Goal: Information Seeking & Learning: Learn about a topic

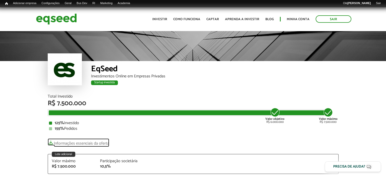
click at [98, 143] on link "Informações essenciais da oferta" at bounding box center [78, 141] width 61 height 7
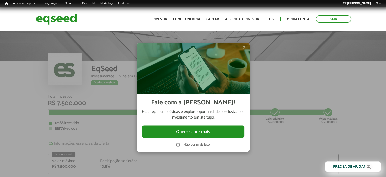
click at [114, 83] on div at bounding box center [193, 88] width 386 height 177
click at [243, 47] on span "×" at bounding box center [244, 47] width 3 height 6
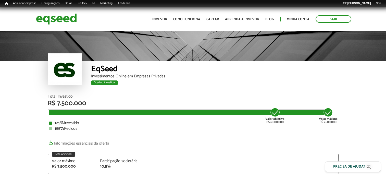
click at [187, 116] on div "Total Investido R$ 7.500.000 Valor objetivo R$ 6.000.000 Valor máximo R$ 7.500.…" at bounding box center [193, 112] width 291 height 36
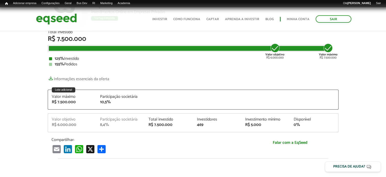
scroll to position [76, 0]
